Goal: Contribute content

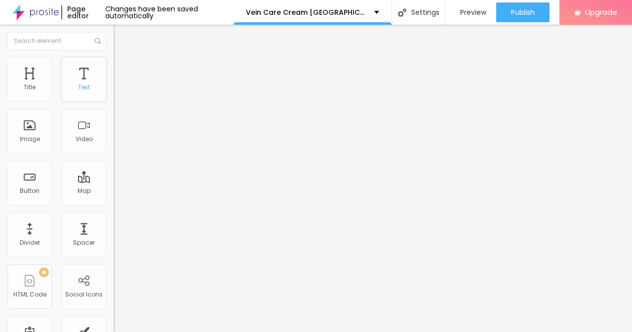
click at [75, 82] on div "Text" at bounding box center [84, 79] width 44 height 44
click at [122, 68] on span "Style" at bounding box center [129, 64] width 14 height 8
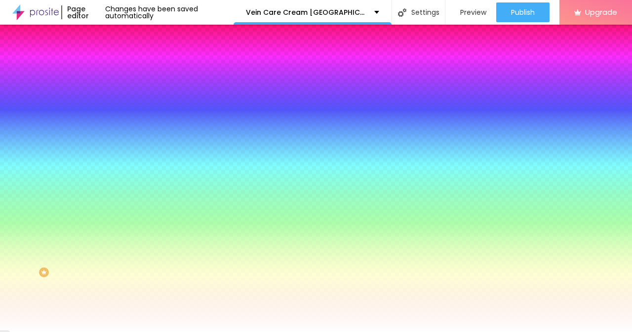
click at [122, 58] on span "Content" at bounding box center [134, 54] width 24 height 8
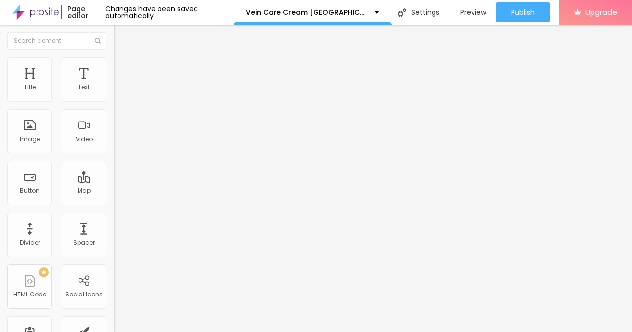
click at [128, 103] on div "Connect" at bounding box center [144, 98] width 33 height 8
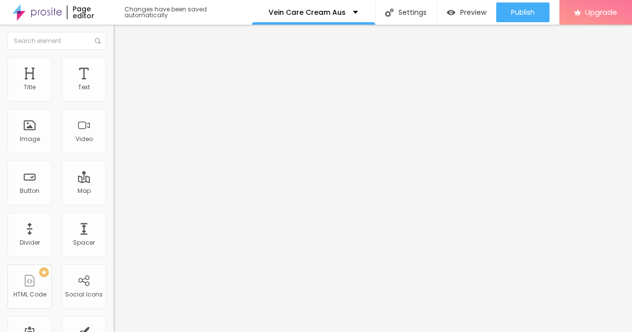
click at [113, 205] on img at bounding box center [116, 208] width 7 height 7
click at [113, 91] on div "Instagram" at bounding box center [169, 145] width 113 height 136
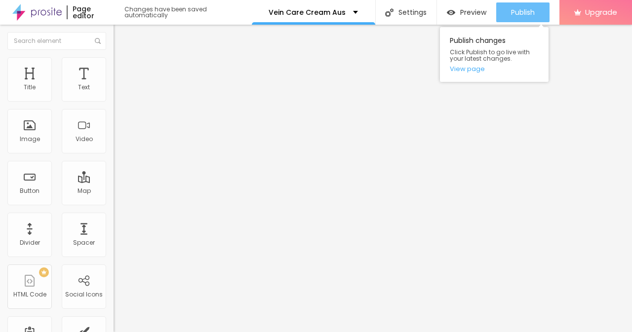
click at [546, 6] on button "Publish" at bounding box center [522, 12] width 53 height 20
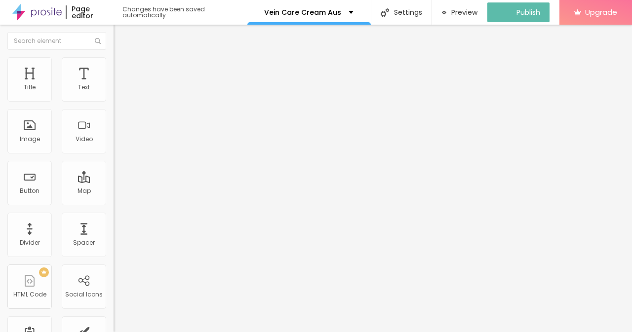
click at [40, 14] on img at bounding box center [36, 12] width 49 height 25
